Goal: Task Accomplishment & Management: Use online tool/utility

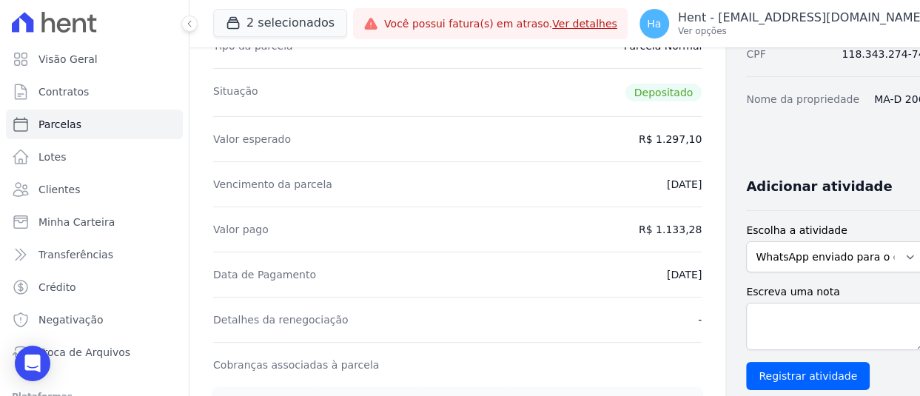
scroll to position [518, 0]
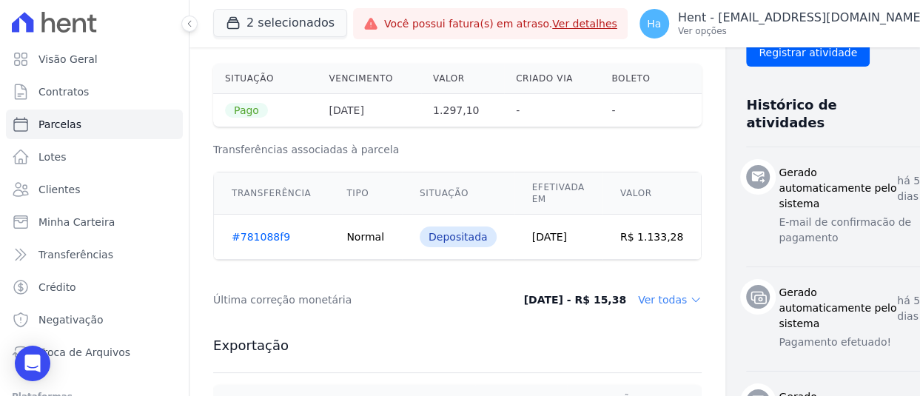
click at [259, 233] on link "#781088f9" at bounding box center [261, 237] width 58 height 12
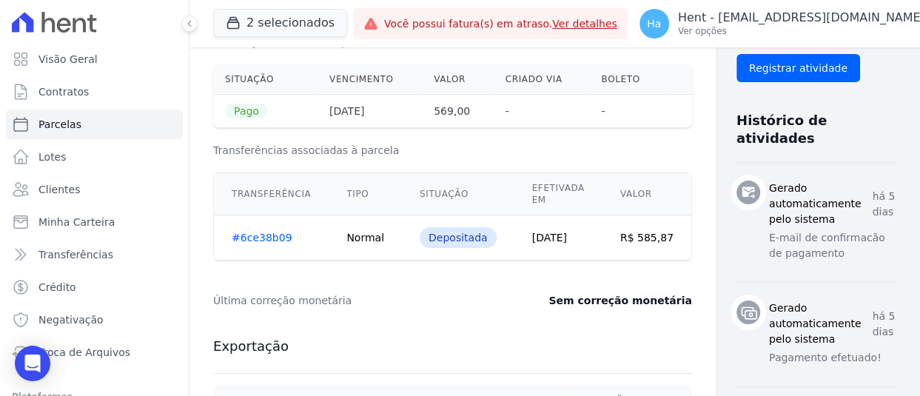
scroll to position [518, 0]
click at [265, 240] on link "#6ce38b09" at bounding box center [262, 237] width 60 height 12
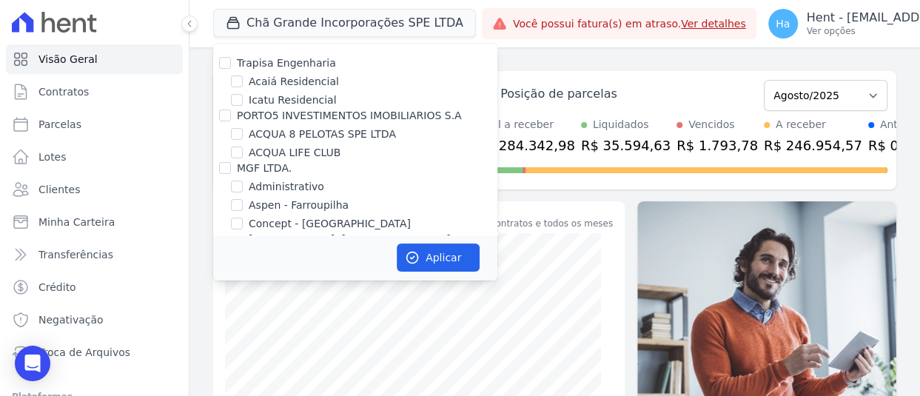
scroll to position [9793, 0]
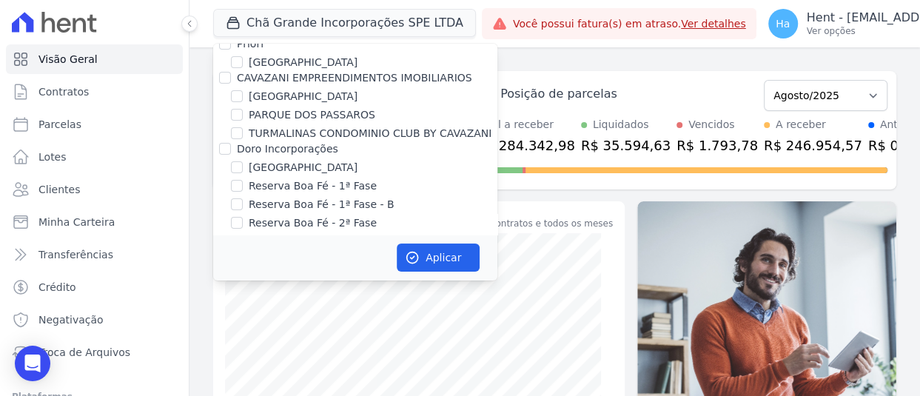
drag, startPoint x: 235, startPoint y: 139, endPoint x: 346, endPoint y: 208, distance: 130.6
checkbox input "true"
click at [406, 253] on icon "button" at bounding box center [412, 257] width 15 height 15
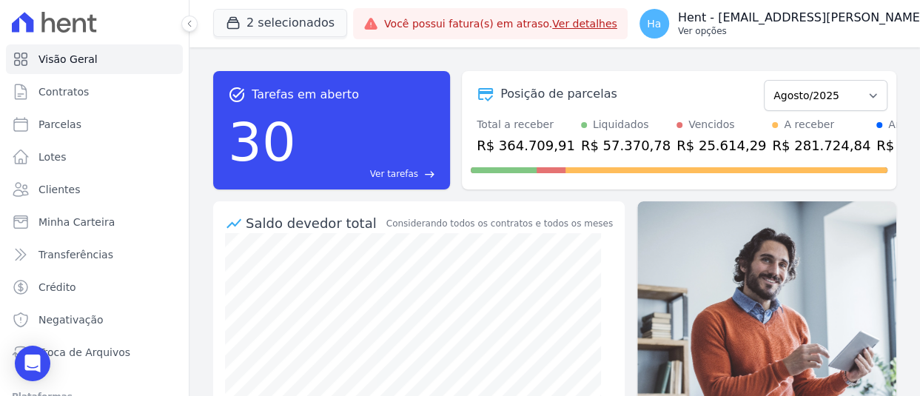
click at [785, 23] on p "Hent - [EMAIL_ADDRESS][DOMAIN_NAME]" at bounding box center [851, 17] width 346 height 15
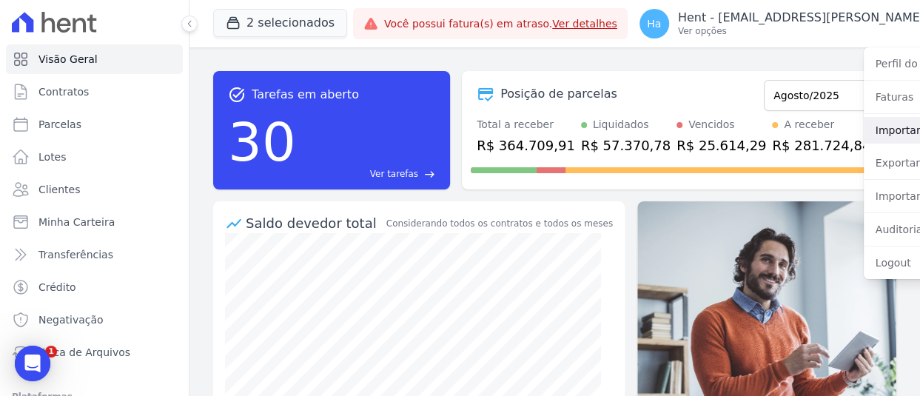
scroll to position [0, 0]
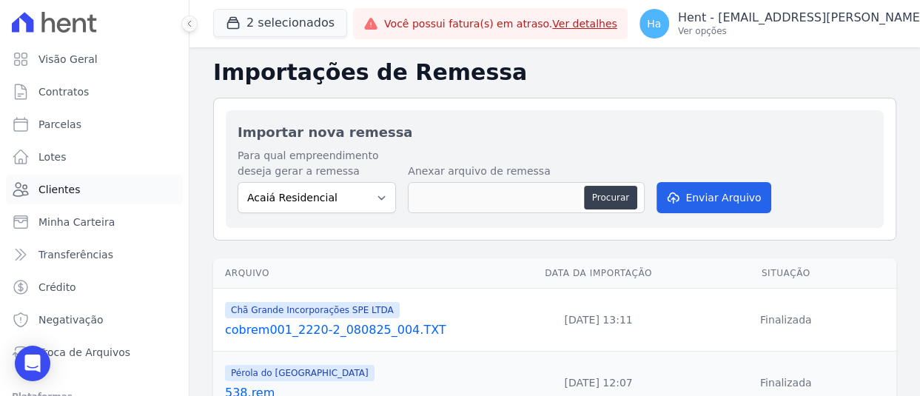
click at [53, 186] on span "Clientes" at bounding box center [58, 189] width 41 height 15
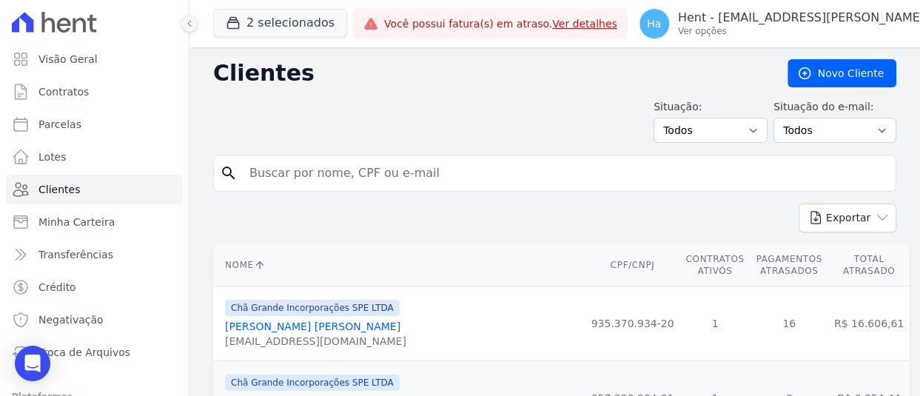
click at [358, 173] on input "search" at bounding box center [565, 173] width 649 height 30
type input "Adriana Silva de A"
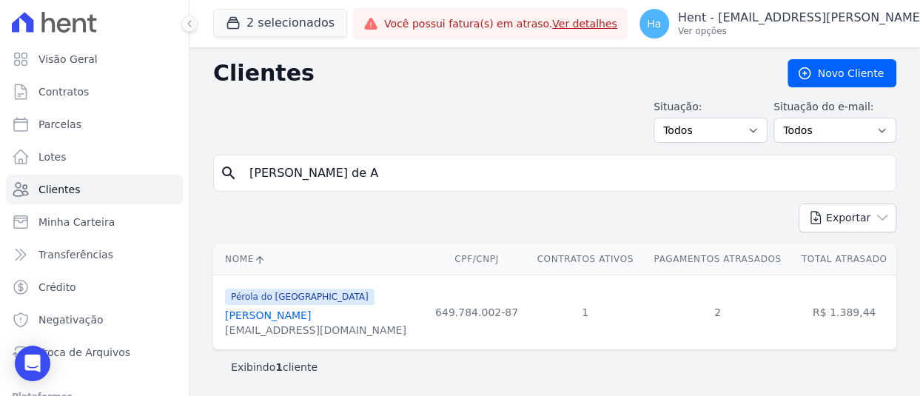
click at [289, 314] on link "Adriana Silva De Araújo" at bounding box center [268, 315] width 86 height 12
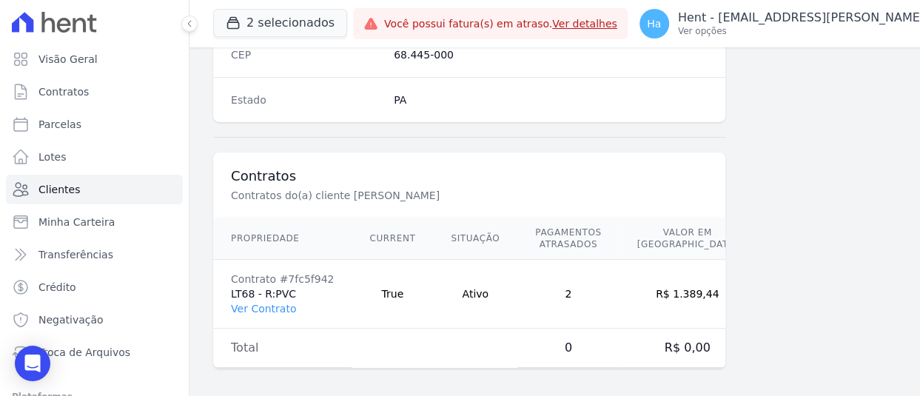
scroll to position [999, 0]
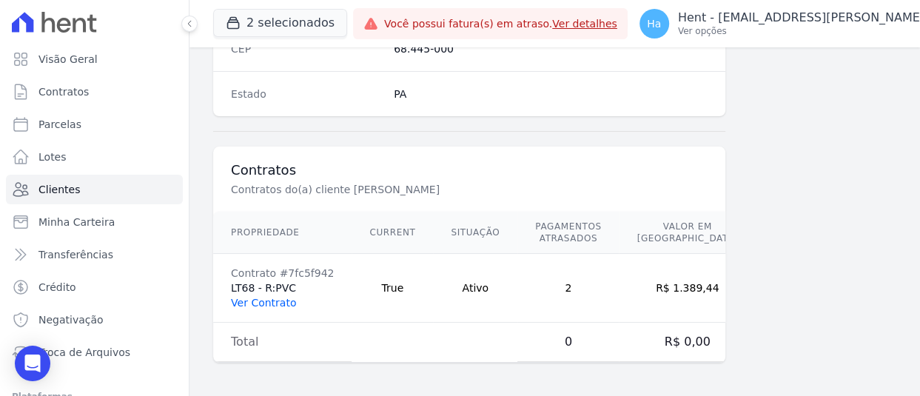
click at [264, 297] on link "Ver Contrato" at bounding box center [263, 303] width 65 height 12
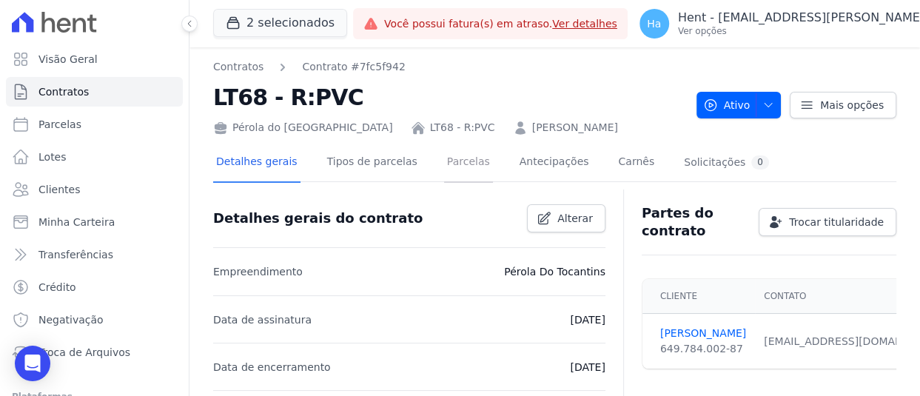
click at [447, 170] on link "Parcelas" at bounding box center [468, 163] width 49 height 39
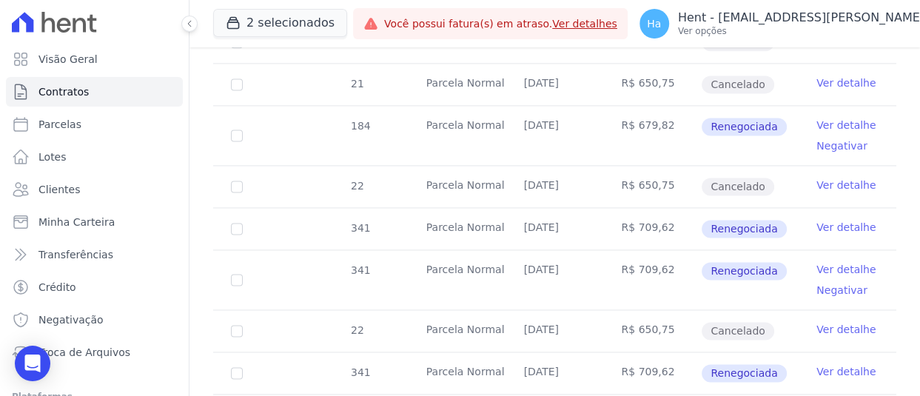
scroll to position [1184, 0]
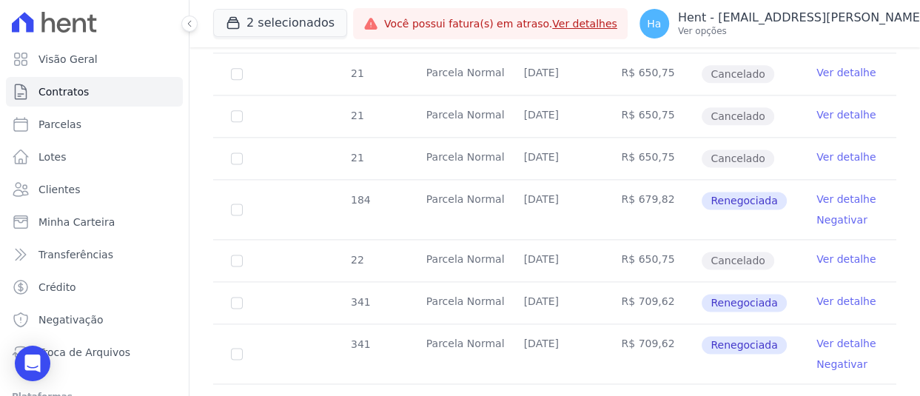
click at [840, 193] on link "Ver detalhe" at bounding box center [845, 199] width 59 height 15
click at [839, 157] on link "Ver detalhe" at bounding box center [845, 157] width 59 height 15
click at [839, 113] on link "Ver detalhe" at bounding box center [845, 114] width 59 height 15
click at [842, 70] on link "Ver detalhe" at bounding box center [845, 72] width 59 height 15
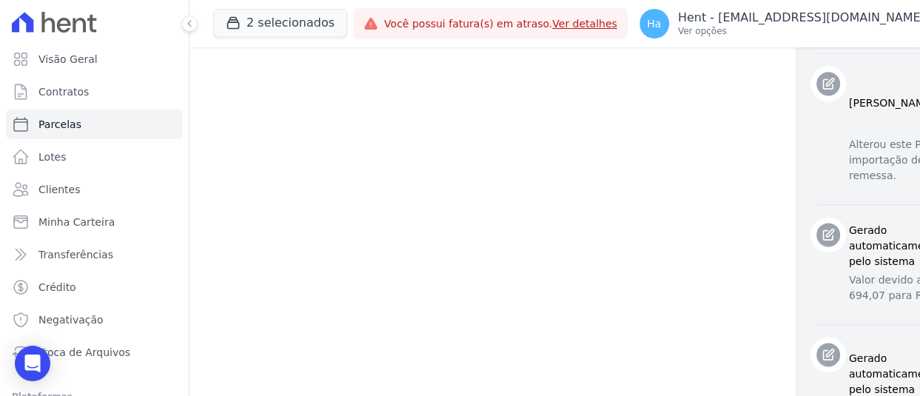
scroll to position [1480, 0]
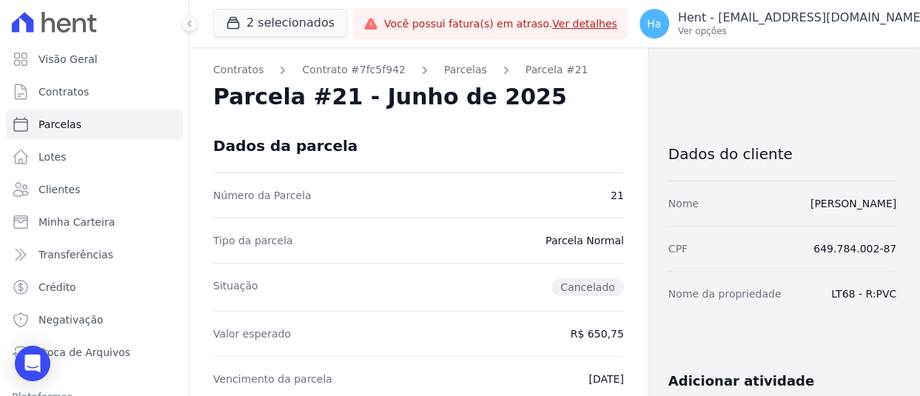
drag, startPoint x: 829, startPoint y: 295, endPoint x: 893, endPoint y: 295, distance: 63.7
drag, startPoint x: 823, startPoint y: 295, endPoint x: 918, endPoint y: 300, distance: 94.8
click at [918, 300] on main "Contratos Contrato #7fc5f942 Parcelas Parcela #21 Parcela #21 - Junho de 2025 D…" at bounding box center [554, 221] width 731 height 349
copy dd "LT68 - R:PVC"
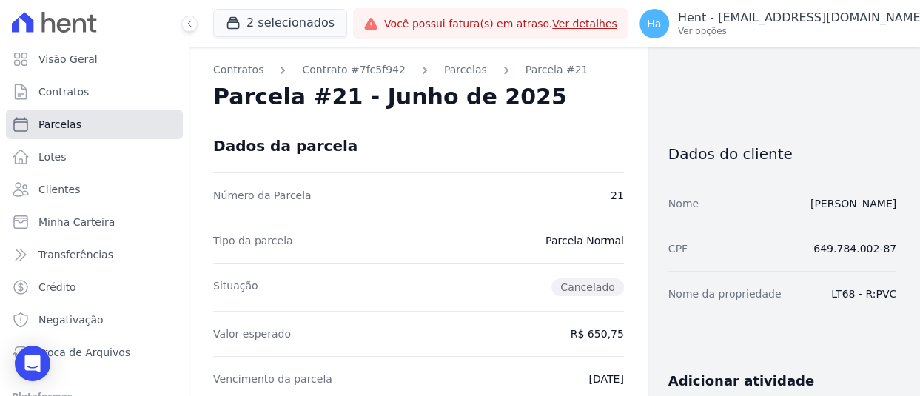
click at [57, 122] on span "Parcelas" at bounding box center [59, 124] width 43 height 15
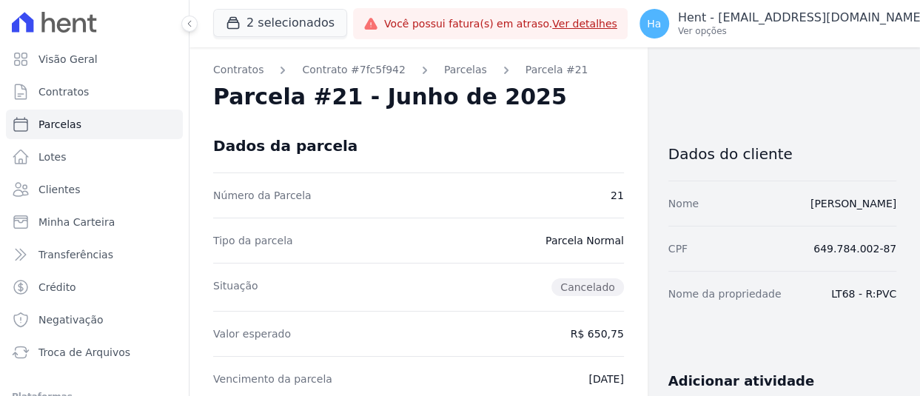
select select
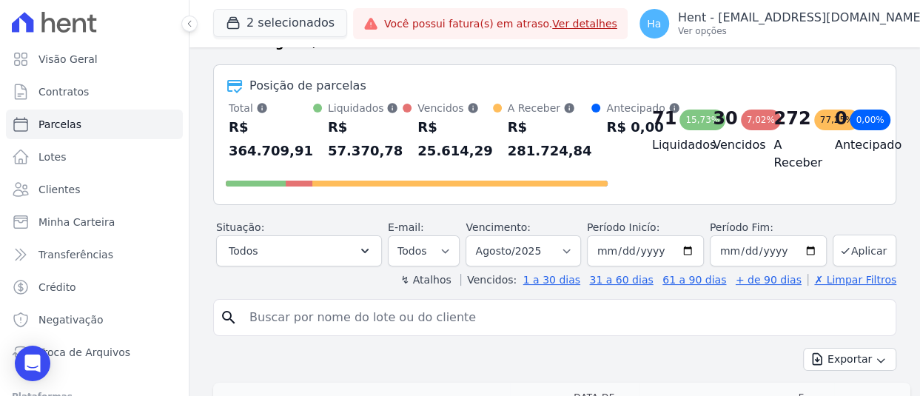
scroll to position [74, 0]
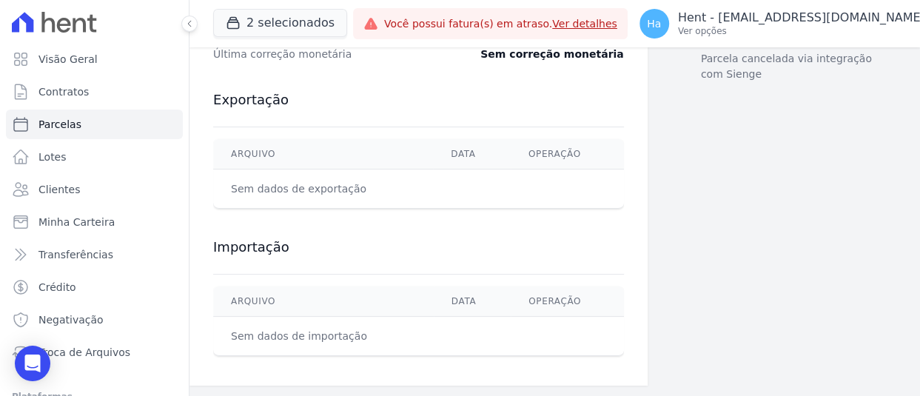
scroll to position [442, 0]
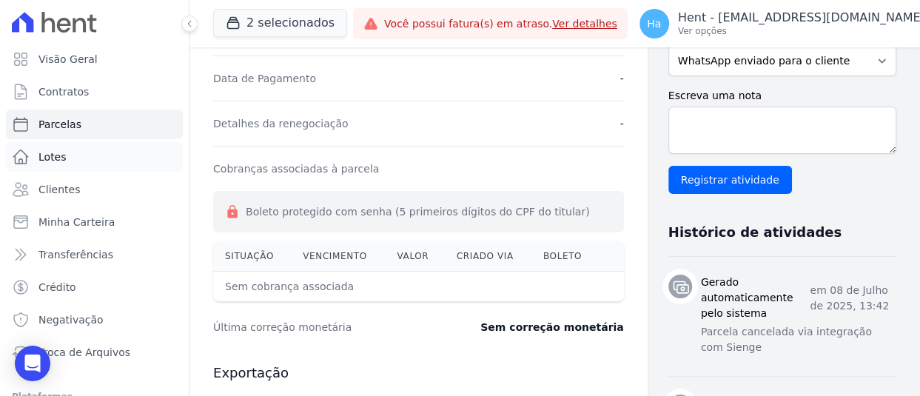
scroll to position [148, 0]
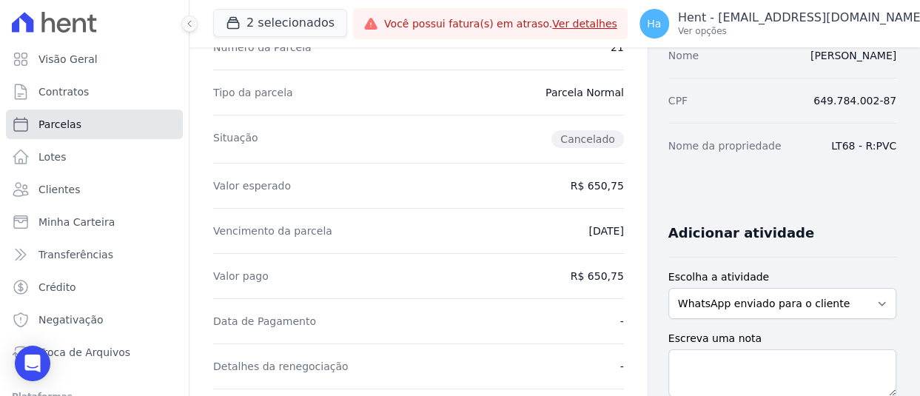
click at [76, 120] on link "Parcelas" at bounding box center [94, 125] width 177 height 30
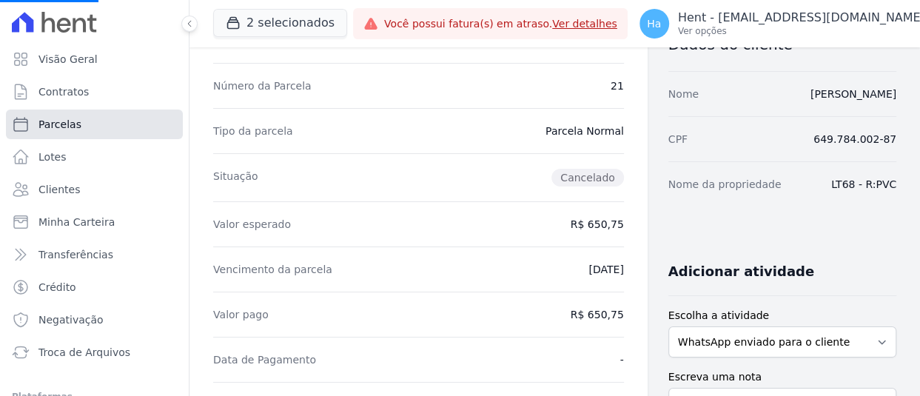
scroll to position [74, 0]
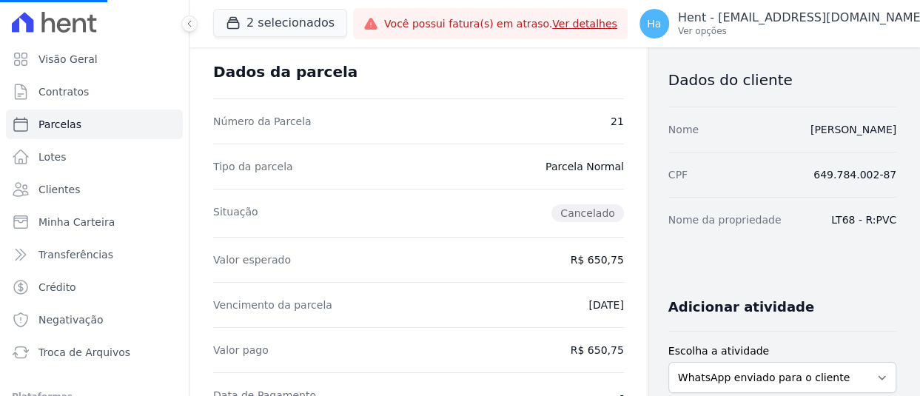
select select
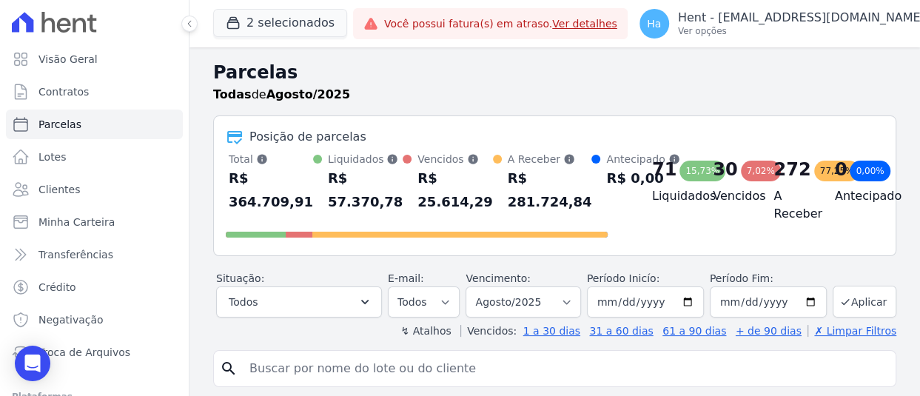
scroll to position [148, 0]
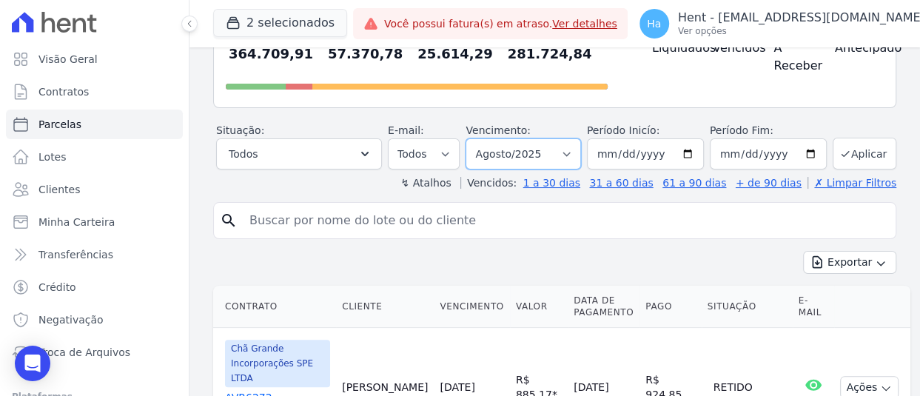
click at [574, 155] on select "Filtrar por período ──────── Todos os meses Outubro/2019 Novembro/2019 Dezembro…" at bounding box center [523, 153] width 115 height 31
click at [622, 152] on input "2025-08-01" at bounding box center [645, 153] width 117 height 31
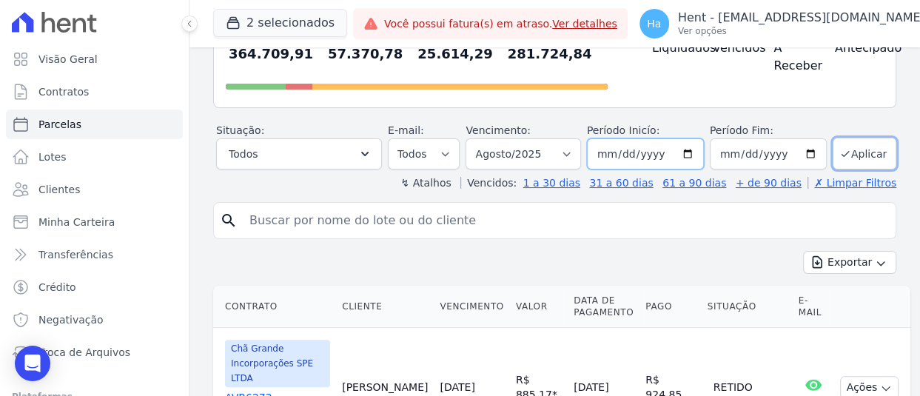
type input "2025-06-01"
click at [840, 155] on icon "submit" at bounding box center [845, 154] width 12 height 12
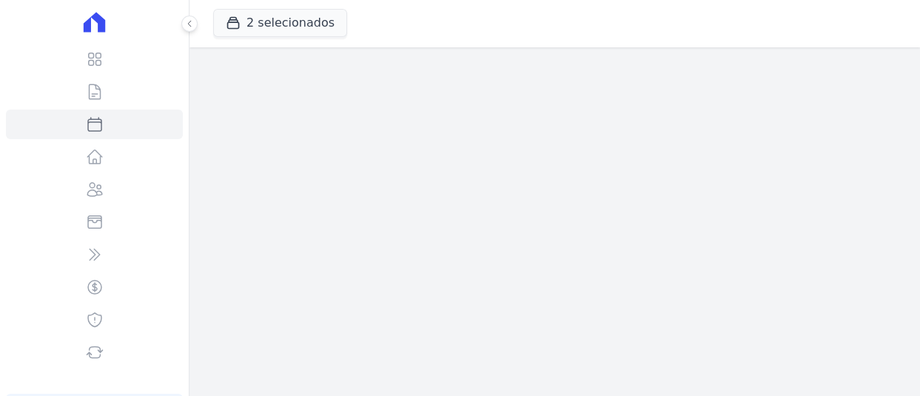
select select
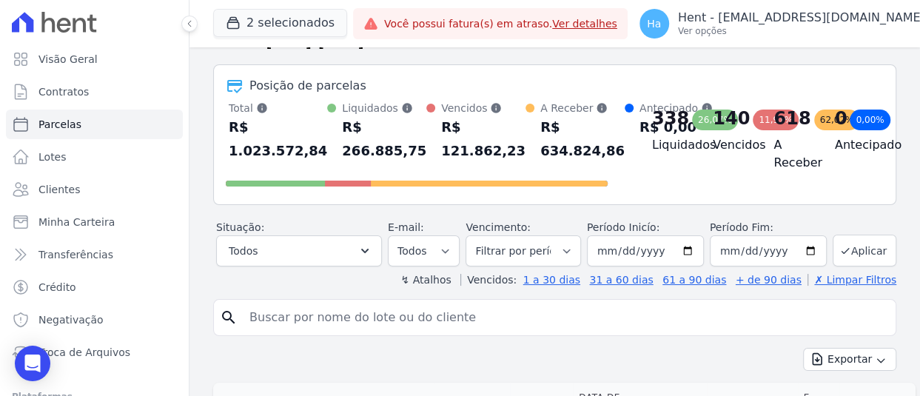
scroll to position [74, 0]
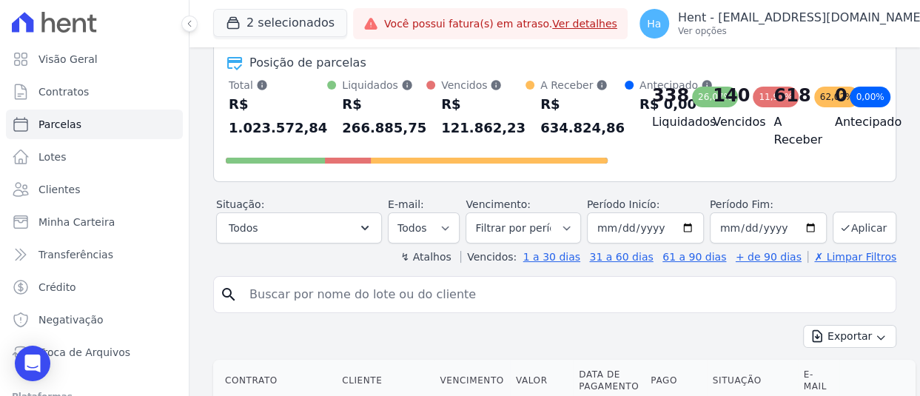
click at [328, 366] on th "Contrato" at bounding box center [274, 381] width 123 height 42
click at [340, 297] on input "search" at bounding box center [565, 295] width 649 height 30
paste input "LT68 - R:PVC"
type input "LT68 - R:PVC"
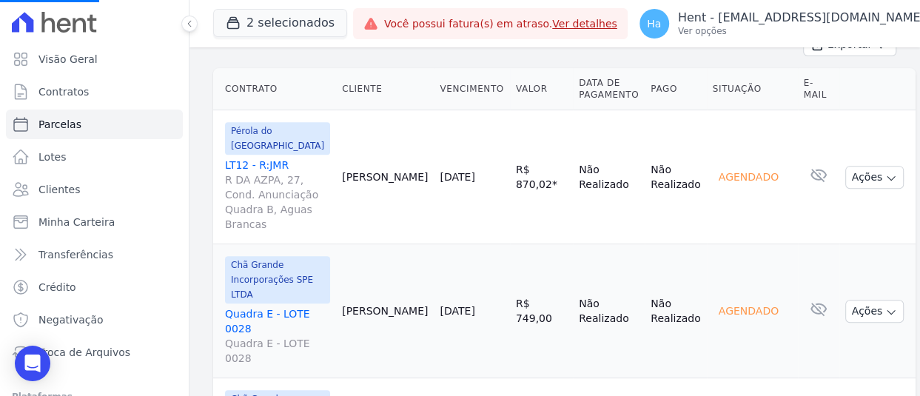
scroll to position [444, 0]
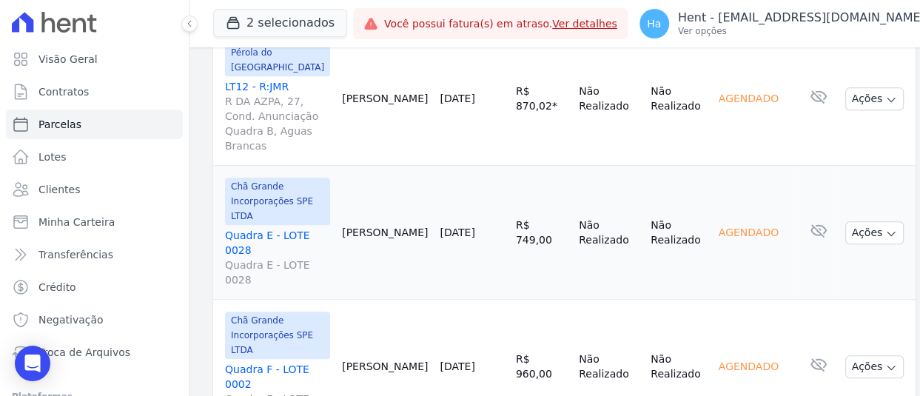
select select
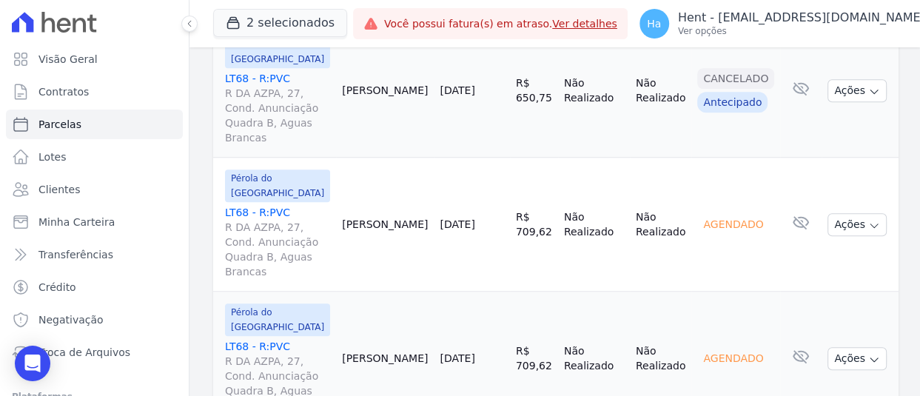
scroll to position [557, 0]
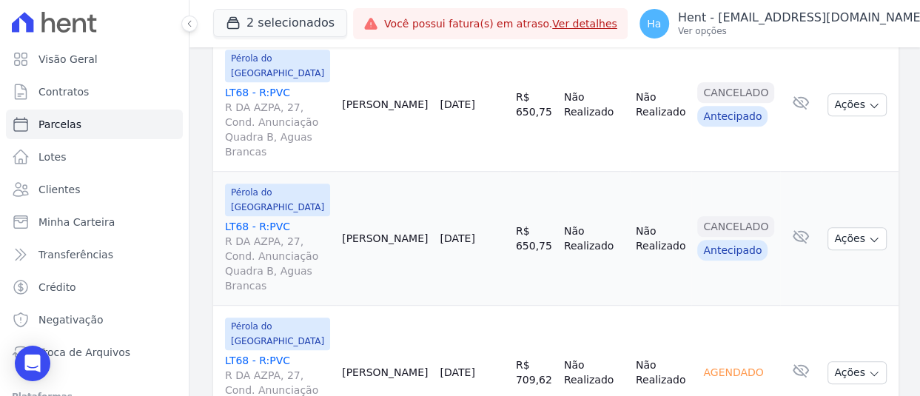
drag, startPoint x: 219, startPoint y: 119, endPoint x: 289, endPoint y: 124, distance: 69.8
click at [289, 172] on td "Pérola do Tocantins LT68 - R:PVC R DA AZPA, 27, Cond. Anunciação Quadra B, Agua…" at bounding box center [274, 239] width 123 height 134
copy link "LT68 - R:PVC"
click at [248, 219] on link "LT68 - R:PVC R DA AZPA, 27, Cond. Anunciação Quadra B, Aguas Brancas" at bounding box center [277, 256] width 105 height 74
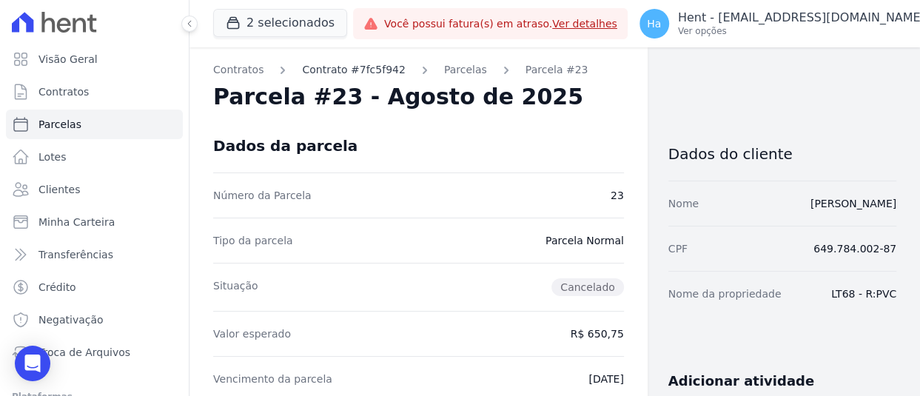
click at [355, 70] on link "Contrato #7fc5f942" at bounding box center [353, 70] width 103 height 16
click at [444, 70] on link "Parcelas" at bounding box center [465, 70] width 43 height 16
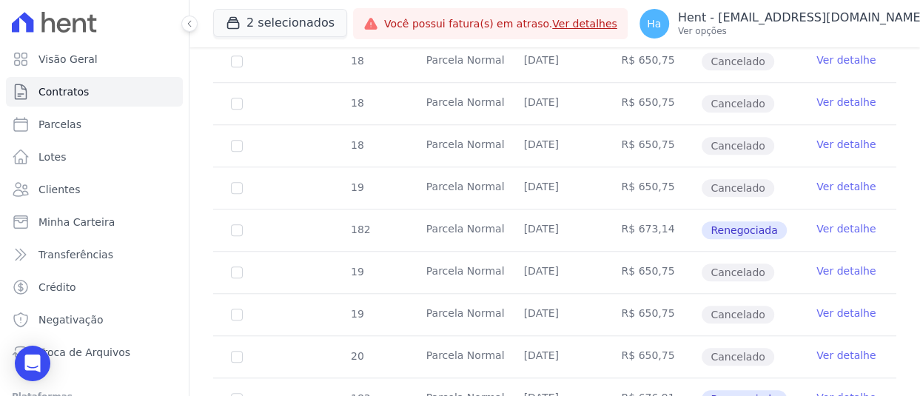
scroll to position [740, 0]
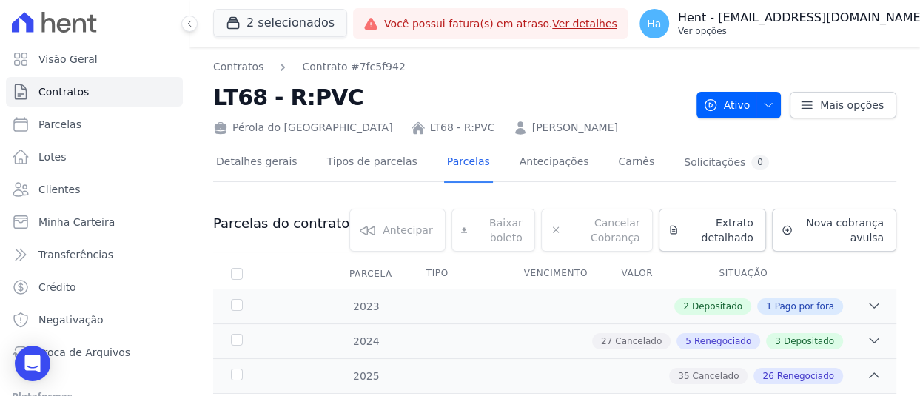
click at [777, 26] on p "Ver opções" at bounding box center [801, 31] width 247 height 12
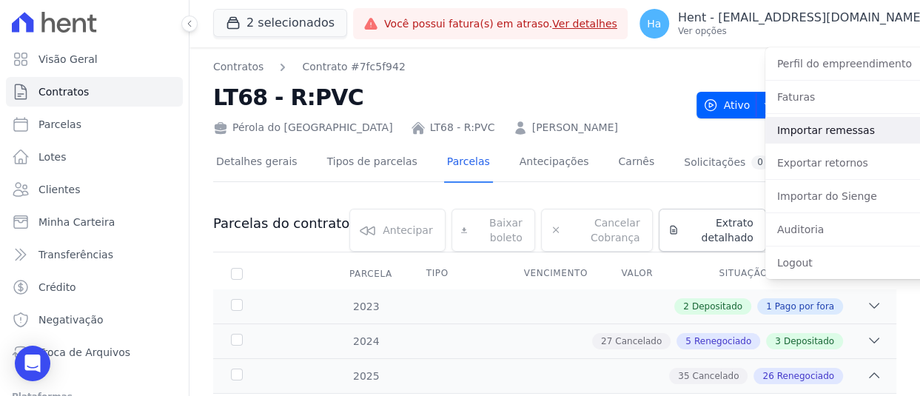
click at [765, 132] on link "Importar remessas" at bounding box center [859, 130] width 189 height 27
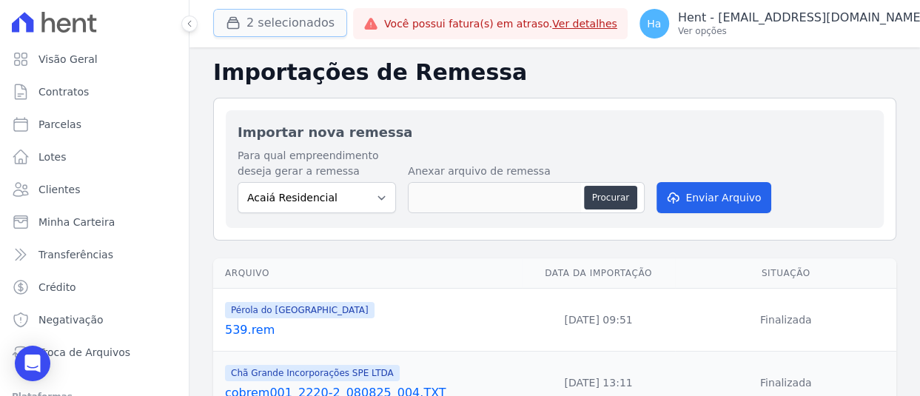
click at [277, 28] on button "2 selecionados" at bounding box center [280, 23] width 134 height 28
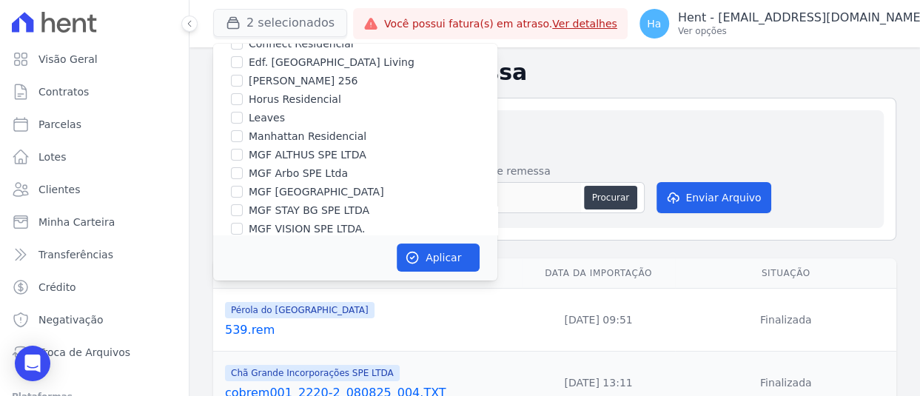
scroll to position [9810, 0]
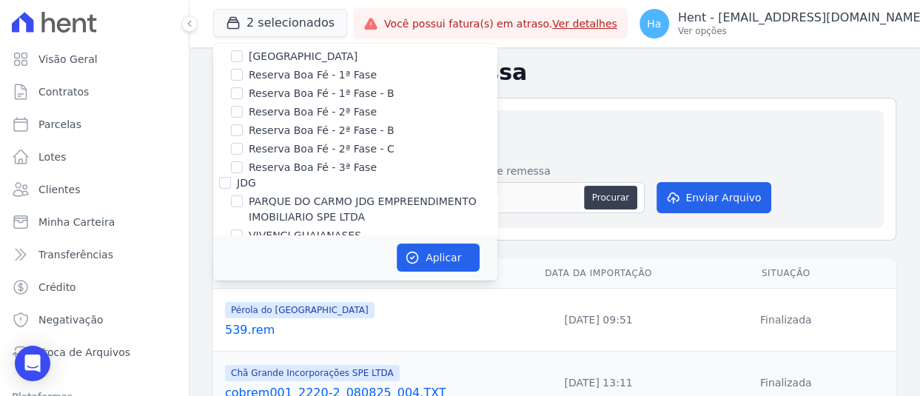
click at [240, 364] on div "Pescara Empreendimentos" at bounding box center [306, 372] width 138 height 16
click at [238, 350] on input "SPE [GEOGRAPHIC_DATA]" at bounding box center [237, 356] width 12 height 12
checkbox input "true"
click at [432, 252] on button "Aplicar" at bounding box center [438, 258] width 83 height 28
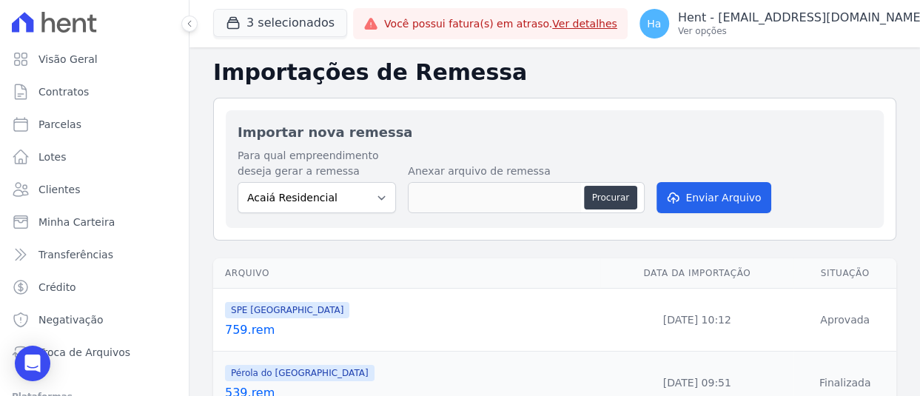
click at [247, 321] on link "759.rem" at bounding box center [409, 330] width 369 height 18
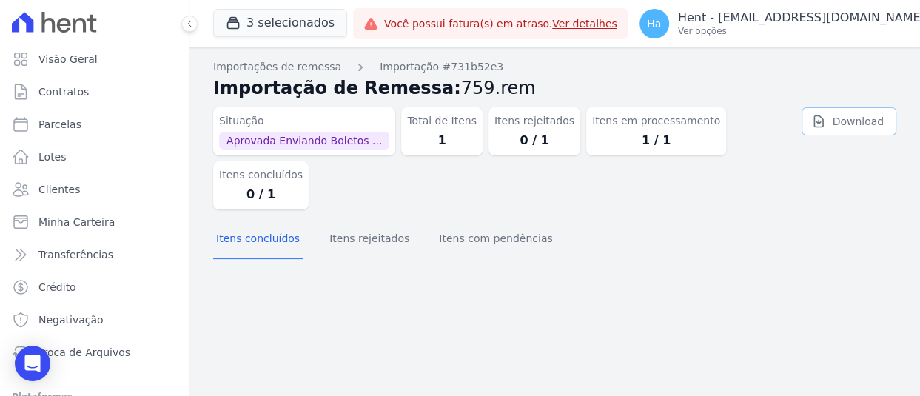
click at [826, 118] on icon at bounding box center [818, 121] width 15 height 15
click at [787, 25] on div "Hent - adriane.brito@hent.com.br Ver opções" at bounding box center [801, 23] width 247 height 27
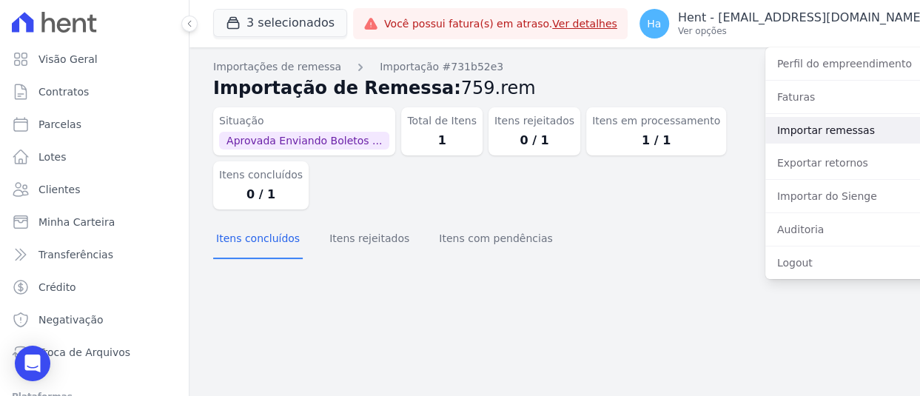
click at [794, 137] on link "Importar remessas" at bounding box center [859, 130] width 189 height 27
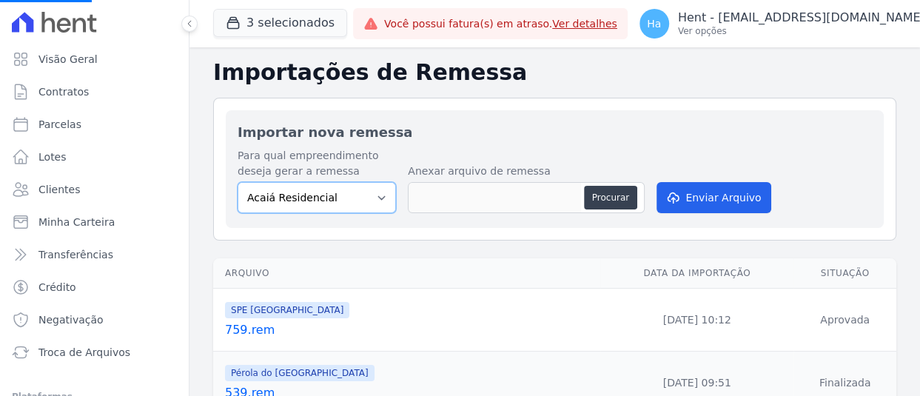
click at [338, 194] on select "Acaiá Residencial Administrativo AGILE ELOI MENDES SPE SA Agile Pavican São Lou…" at bounding box center [317, 197] width 158 height 31
click at [360, 192] on select "Acaiá Residencial Administrativo AGILE ELOI MENDES SPE SA Agile Pavican São Lou…" at bounding box center [317, 197] width 158 height 31
select select "168bdd06-a3dd-4988-b5a9-b0a7c7bf8968"
click at [238, 182] on select "Acaiá Residencial Administrativo AGILE ELOI MENDES SPE SA Agile Pavican São Lou…" at bounding box center [317, 197] width 158 height 31
click at [583, 192] on div "Procurar" at bounding box center [526, 197] width 237 height 31
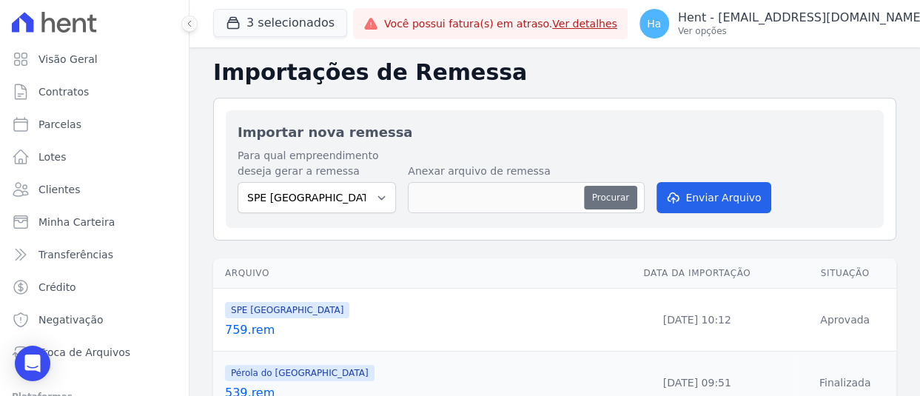
click at [600, 192] on button "Procurar" at bounding box center [610, 198] width 53 height 24
type input "759.rem"
click at [711, 205] on button "Enviar Arquivo" at bounding box center [714, 197] width 114 height 31
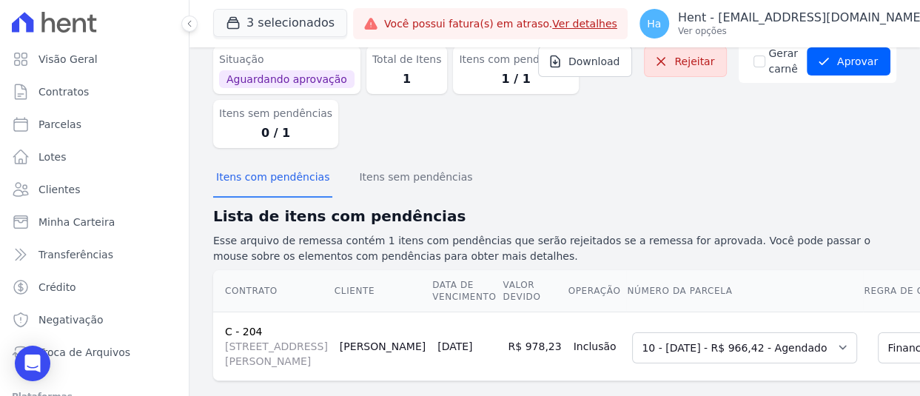
scroll to position [182, 0]
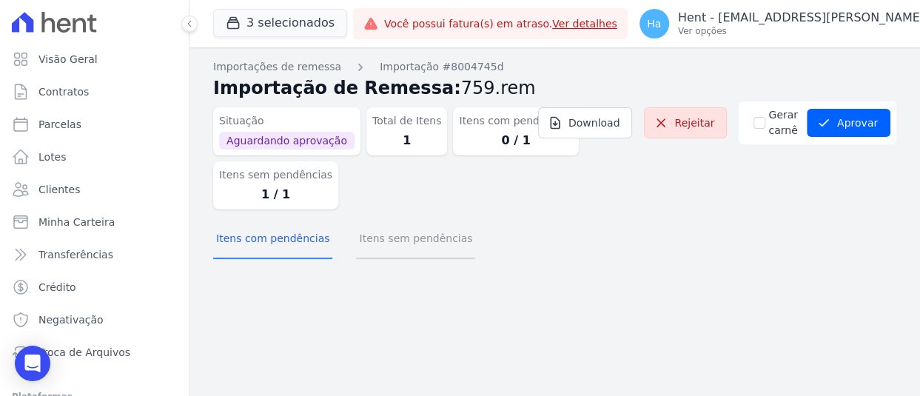
click at [383, 228] on button "Itens sem pendências" at bounding box center [415, 240] width 119 height 38
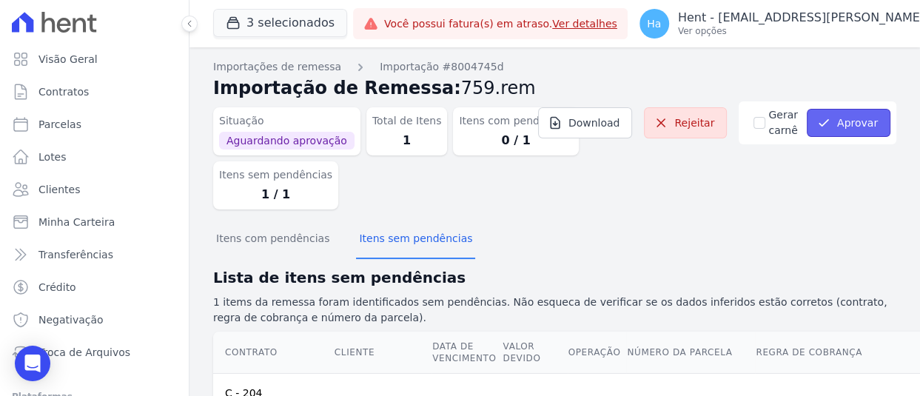
click at [845, 125] on button "Aprovar" at bounding box center [849, 123] width 84 height 28
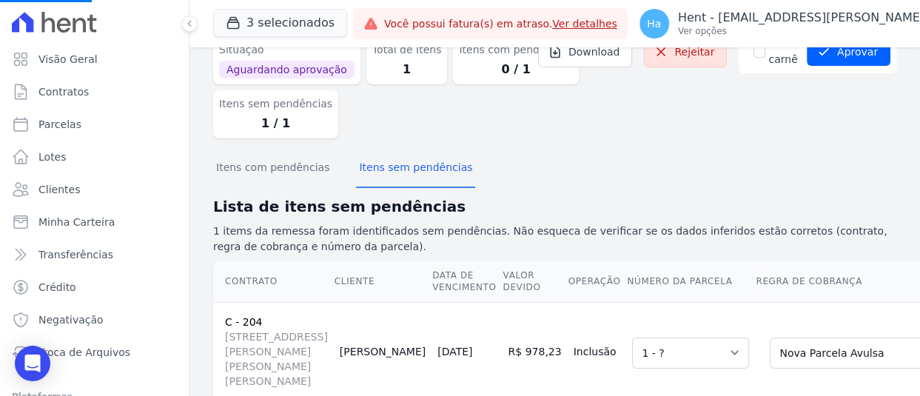
scroll to position [182, 0]
